Goal: Task Accomplishment & Management: Complete application form

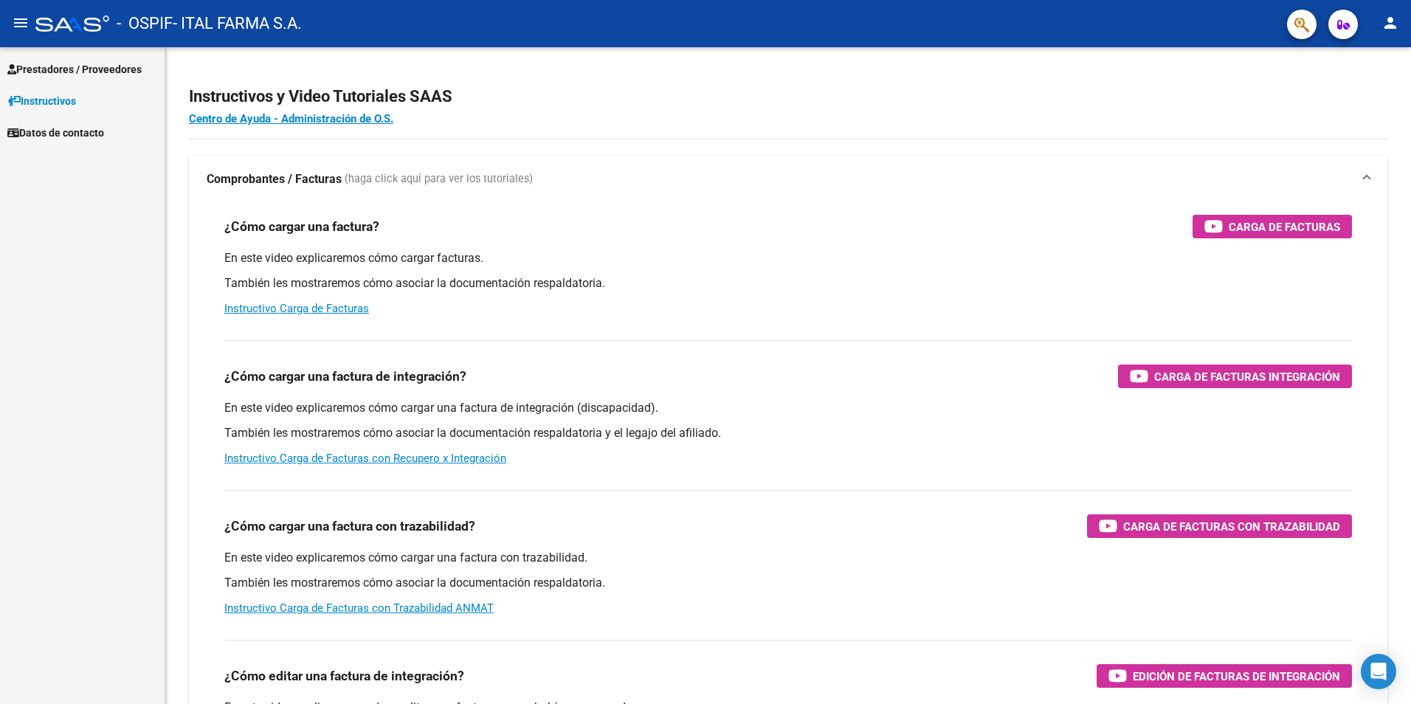
click at [117, 67] on span "Prestadores / Proveedores" at bounding box center [74, 69] width 134 height 16
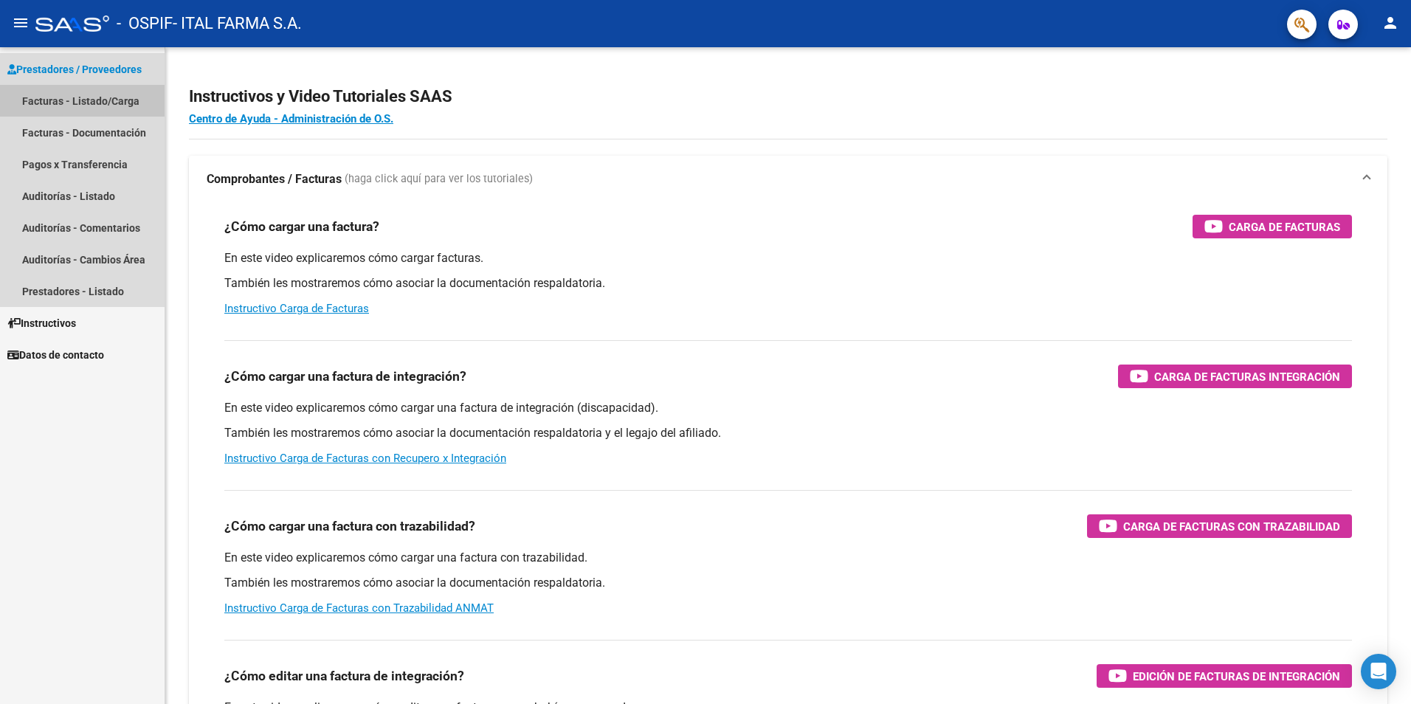
click at [86, 103] on link "Facturas - Listado/Carga" at bounding box center [82, 101] width 165 height 32
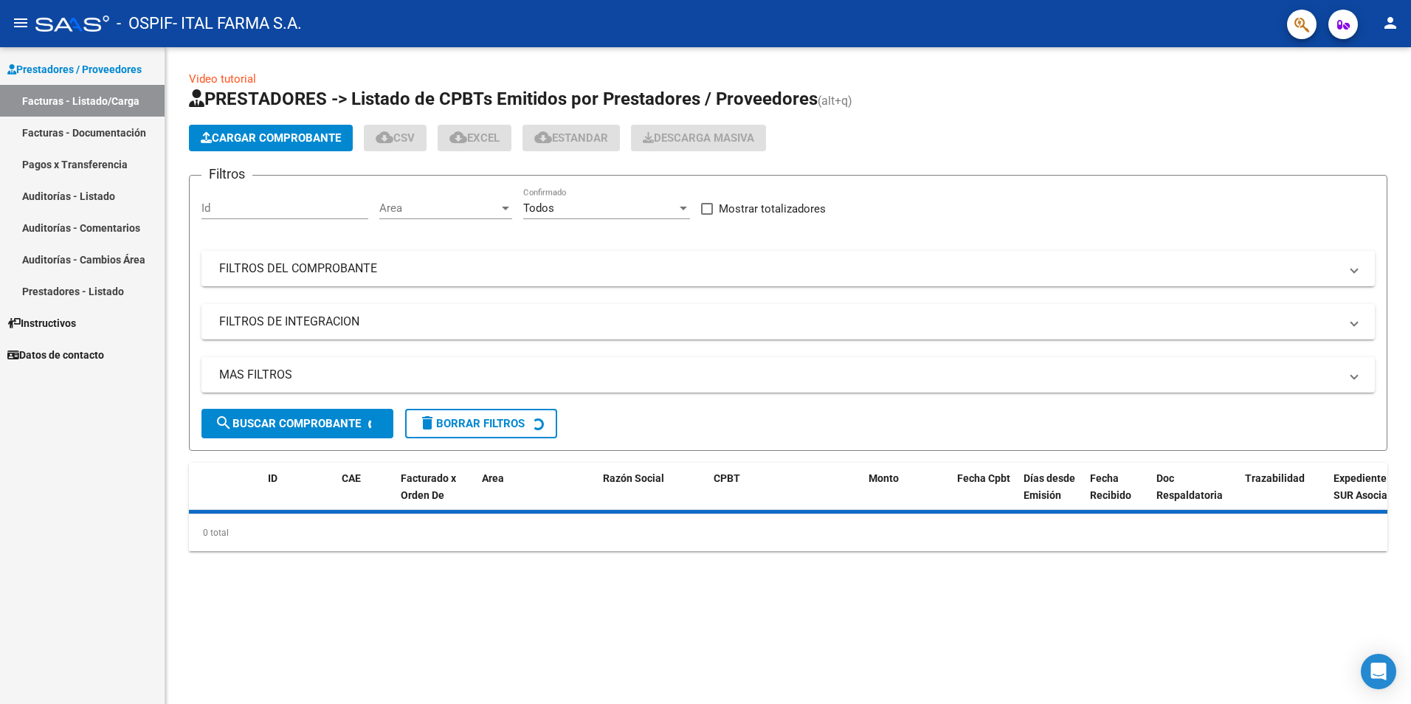
click at [300, 133] on span "Cargar Comprobante" at bounding box center [271, 137] width 140 height 13
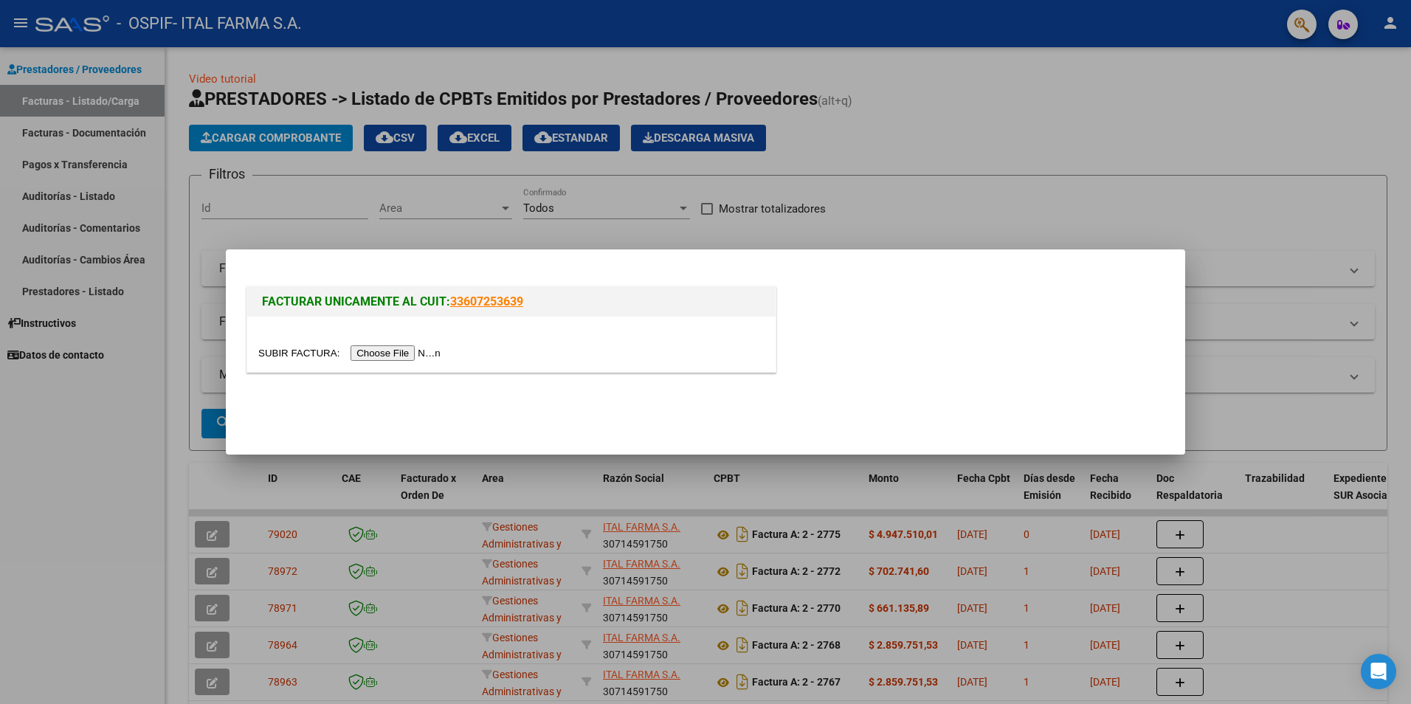
click at [379, 351] on input "file" at bounding box center [351, 353] width 187 height 16
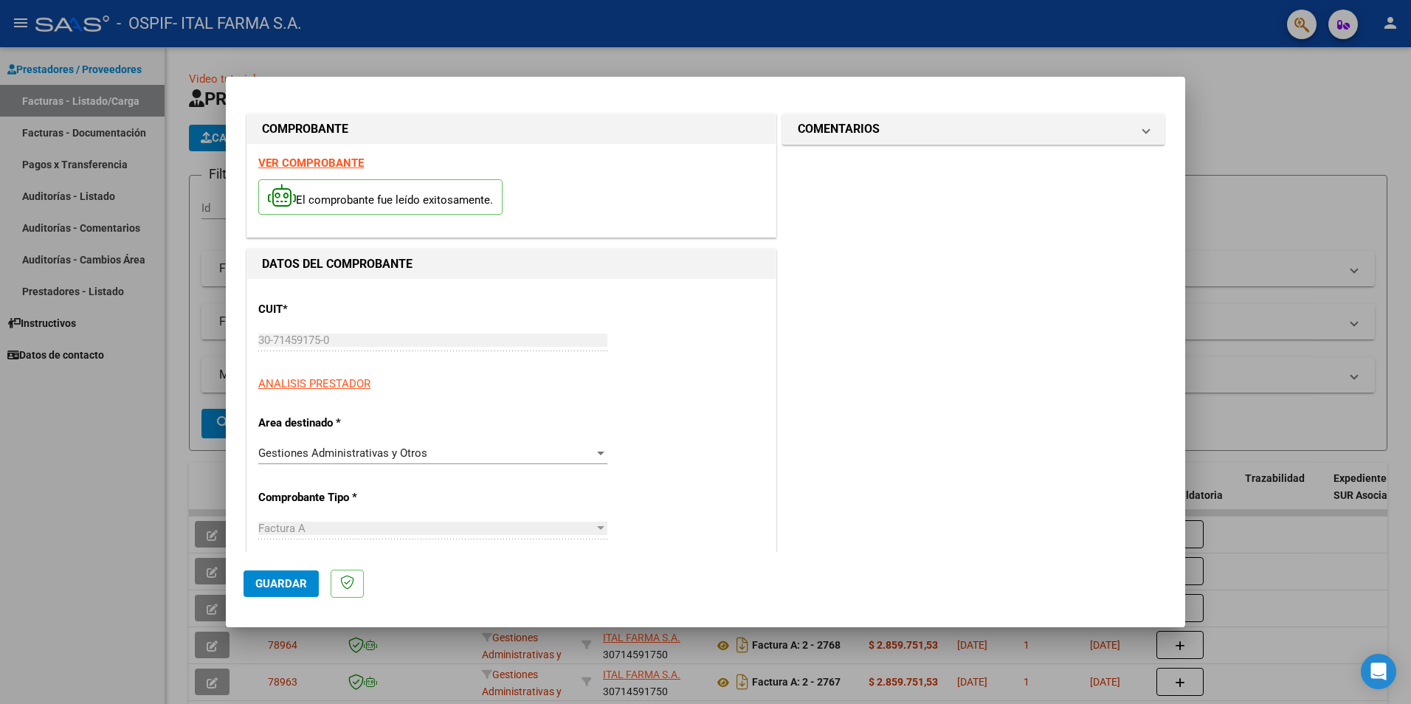
click at [257, 583] on span "Guardar" at bounding box center [281, 583] width 52 height 13
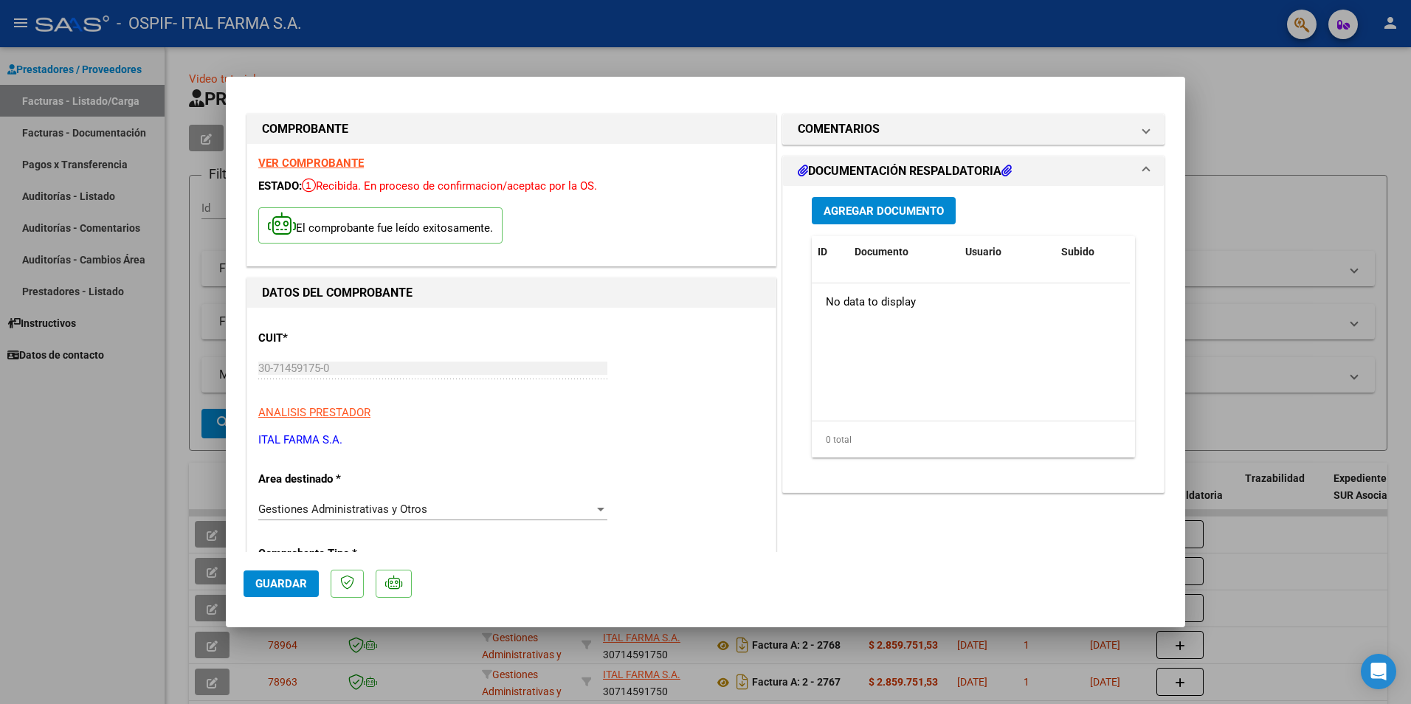
click at [1294, 166] on div at bounding box center [705, 352] width 1411 height 704
type input "$ 0,00"
